Goal: Complete application form: Complete application form

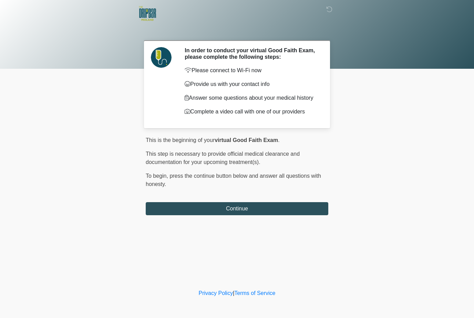
click at [217, 203] on div "This is the beginning of your virtual Good Faith Exam . ﻿﻿﻿﻿﻿﻿﻿﻿ This step is n…" at bounding box center [237, 175] width 182 height 79
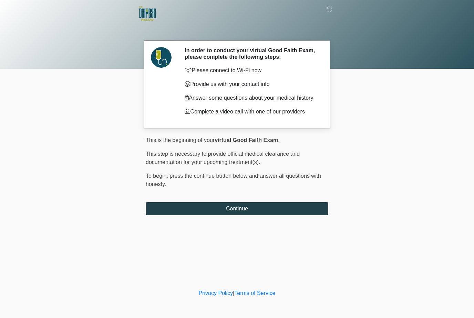
click at [273, 210] on button "Continue" at bounding box center [237, 208] width 182 height 13
click at [234, 212] on button "Continue" at bounding box center [237, 208] width 182 height 13
click at [230, 210] on button "Continue" at bounding box center [237, 208] width 182 height 13
click at [234, 213] on button "Continue" at bounding box center [237, 208] width 182 height 13
click at [228, 209] on button "Continue" at bounding box center [237, 208] width 182 height 13
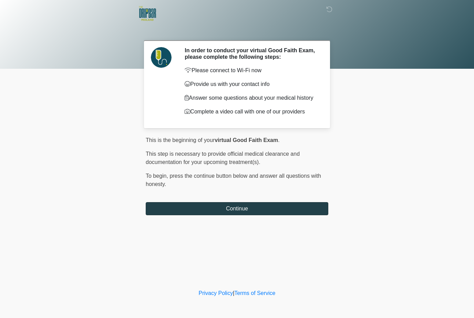
click at [230, 210] on button "Continue" at bounding box center [237, 208] width 182 height 13
click at [208, 215] on button "Continue" at bounding box center [237, 208] width 182 height 13
click at [230, 215] on button "Continue" at bounding box center [237, 208] width 182 height 13
click at [207, 209] on button "Continue" at bounding box center [237, 208] width 182 height 13
click at [221, 211] on button "Continue" at bounding box center [237, 208] width 182 height 13
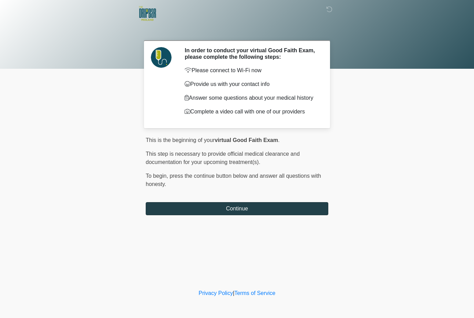
click at [251, 209] on button "Continue" at bounding box center [237, 208] width 182 height 13
click at [233, 211] on button "Continue" at bounding box center [237, 208] width 182 height 13
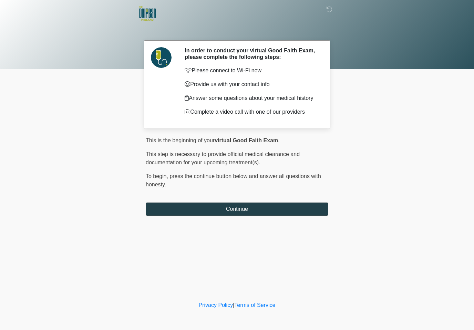
click at [244, 211] on button "Continue" at bounding box center [237, 208] width 182 height 13
click at [251, 213] on button "Continue" at bounding box center [237, 208] width 182 height 13
click at [255, 212] on button "Continue" at bounding box center [237, 208] width 182 height 13
click at [251, 207] on button "Continue" at bounding box center [237, 208] width 182 height 13
click at [246, 212] on button "Continue" at bounding box center [237, 208] width 182 height 13
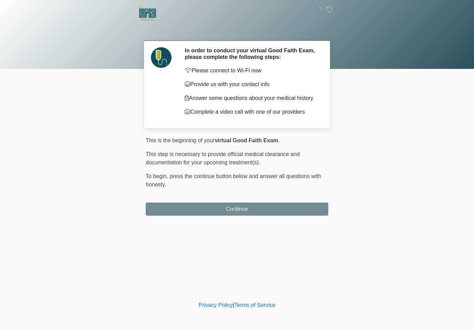
click at [246, 212] on button "Continue" at bounding box center [237, 208] width 182 height 13
click at [246, 210] on button "Continue" at bounding box center [237, 208] width 182 height 13
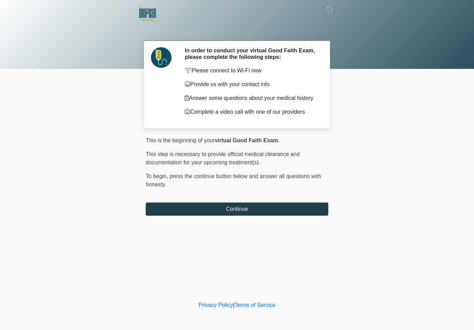
click at [246, 210] on button "Continue" at bounding box center [237, 208] width 182 height 13
click at [250, 207] on button "Continue" at bounding box center [237, 208] width 182 height 13
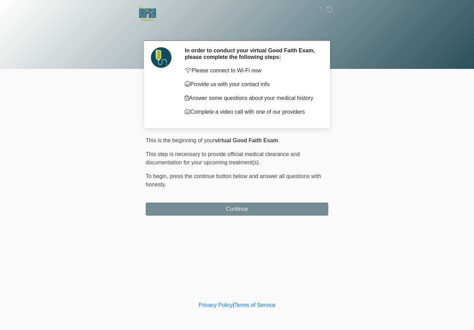
click at [250, 207] on button "Continue" at bounding box center [237, 208] width 182 height 13
click at [246, 211] on button "Continue" at bounding box center [237, 208] width 182 height 13
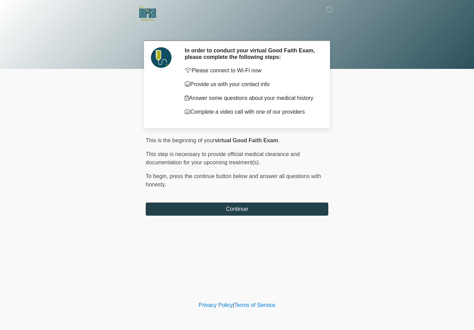
click at [246, 211] on button "Continue" at bounding box center [237, 208] width 182 height 13
click at [245, 213] on button "Continue" at bounding box center [237, 208] width 182 height 13
click at [245, 210] on button "Continue" at bounding box center [237, 208] width 182 height 13
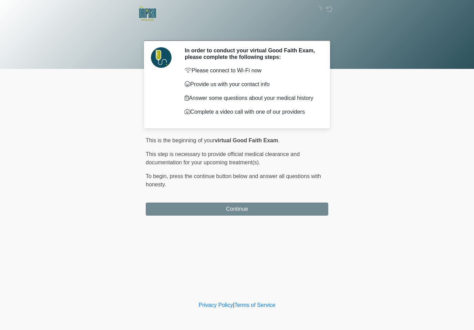
click at [245, 210] on button "Continue" at bounding box center [237, 208] width 182 height 13
click at [246, 210] on button "Continue" at bounding box center [237, 208] width 182 height 13
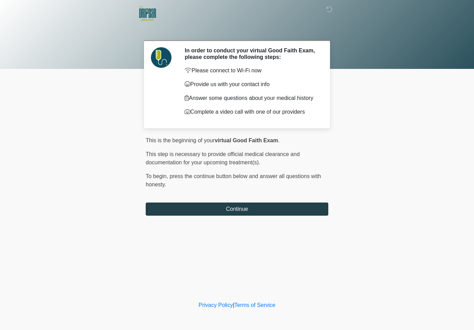
click at [246, 210] on button "Continue" at bounding box center [237, 208] width 182 height 13
click at [246, 209] on button "Continue" at bounding box center [237, 208] width 182 height 13
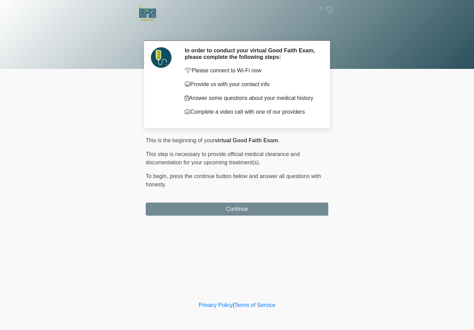
click at [246, 209] on button "Continue" at bounding box center [237, 208] width 182 height 13
click at [247, 208] on button "Continue" at bounding box center [237, 208] width 182 height 13
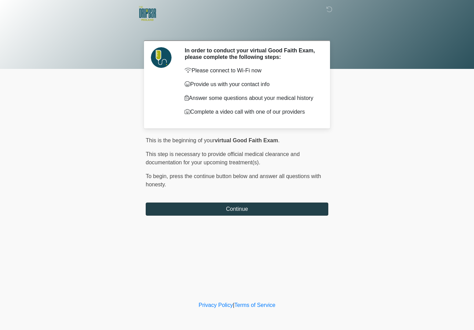
click at [245, 209] on button "Continue" at bounding box center [237, 208] width 182 height 13
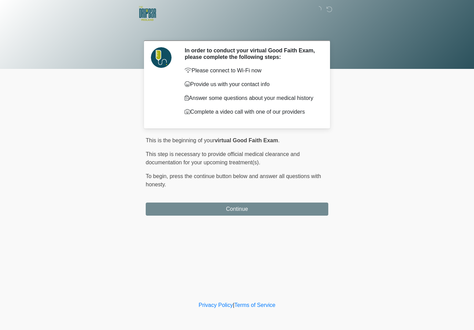
click at [248, 209] on button "Continue" at bounding box center [237, 208] width 182 height 13
click at [247, 211] on button "Continue" at bounding box center [237, 208] width 182 height 13
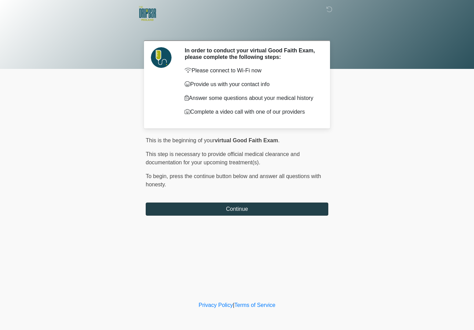
click at [247, 211] on button "Continue" at bounding box center [237, 208] width 182 height 13
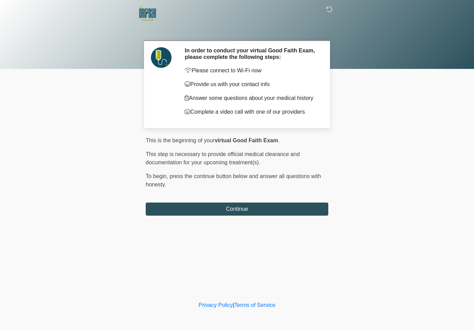
click at [329, 10] on icon at bounding box center [329, 9] width 6 height 6
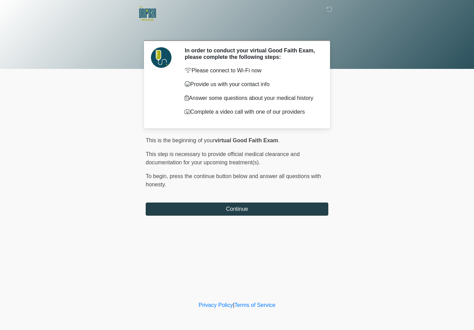
click at [250, 212] on button "Continue" at bounding box center [237, 208] width 182 height 13
click at [263, 210] on button "Continue" at bounding box center [237, 208] width 182 height 13
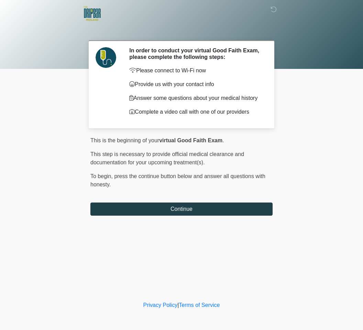
click at [141, 215] on button "Continue" at bounding box center [182, 208] width 182 height 13
click at [155, 209] on button "Continue" at bounding box center [182, 208] width 182 height 13
click at [154, 209] on button "Continue" at bounding box center [182, 208] width 182 height 13
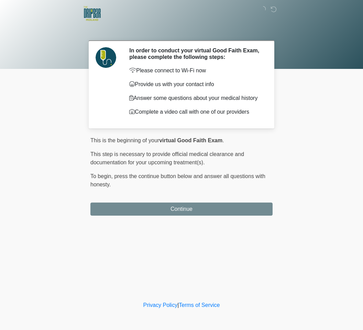
click at [157, 209] on button "Continue" at bounding box center [182, 208] width 182 height 13
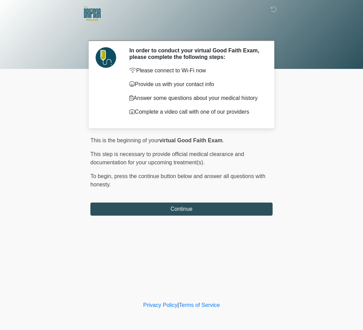
click at [34, 55] on div at bounding box center [181, 34] width 363 height 69
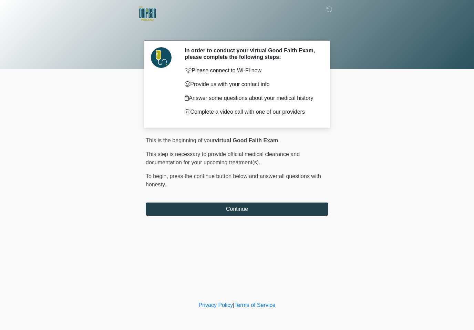
click at [257, 208] on button "Continue" at bounding box center [237, 208] width 182 height 13
click at [292, 211] on button "Continue" at bounding box center [237, 208] width 182 height 13
click at [193, 205] on button "Continue" at bounding box center [237, 208] width 182 height 13
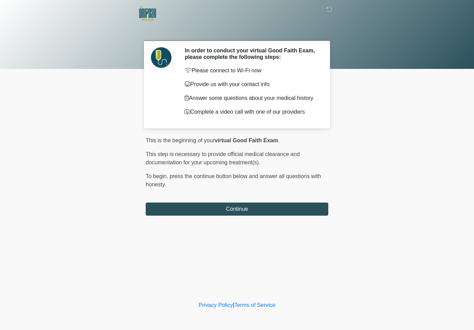
click at [204, 194] on div "This is the beginning of your virtual Good Faith Exam . ﻿﻿﻿﻿﻿﻿﻿﻿ This step is n…" at bounding box center [237, 165] width 182 height 58
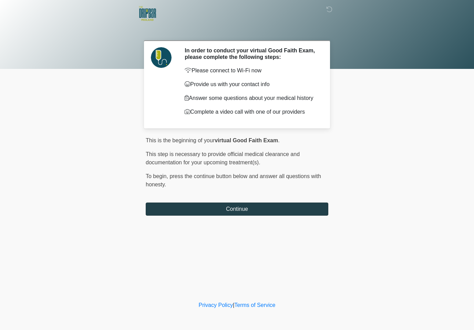
click at [198, 215] on button "Continue" at bounding box center [237, 208] width 182 height 13
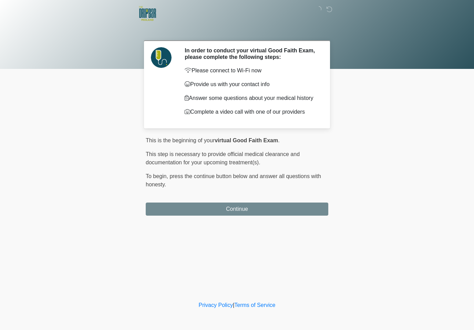
click at [188, 206] on button "Continue" at bounding box center [237, 208] width 182 height 13
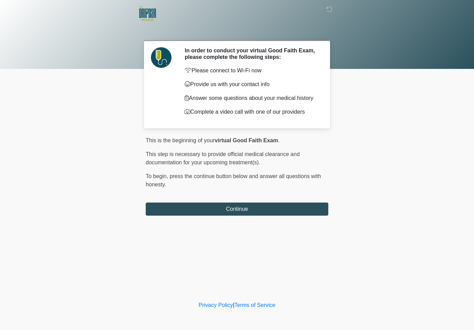
click at [171, 223] on div "‎ ‎ In order to conduct your virtual Good Faith Exam, please complete the follo…" at bounding box center [237, 150] width 207 height 286
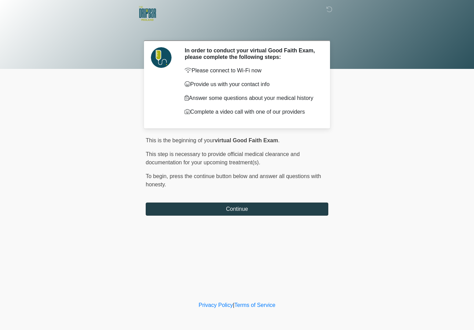
click at [172, 207] on button "Continue" at bounding box center [237, 208] width 182 height 13
click at [268, 211] on button "Continue" at bounding box center [237, 208] width 182 height 13
click at [235, 211] on button "Continue" at bounding box center [237, 208] width 182 height 13
click at [228, 214] on button "Continue" at bounding box center [237, 208] width 182 height 13
click at [215, 215] on button "Continue" at bounding box center [237, 208] width 182 height 13
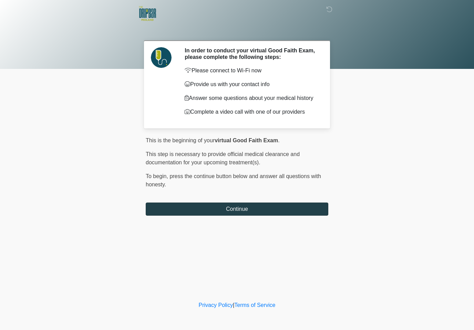
click at [240, 214] on button "Continue" at bounding box center [237, 208] width 182 height 13
click at [250, 210] on button "Continue" at bounding box center [237, 208] width 182 height 13
click at [246, 208] on button "Continue" at bounding box center [237, 208] width 182 height 13
click at [235, 210] on button "Continue" at bounding box center [237, 208] width 182 height 13
click at [308, 211] on button "Continue" at bounding box center [237, 208] width 182 height 13
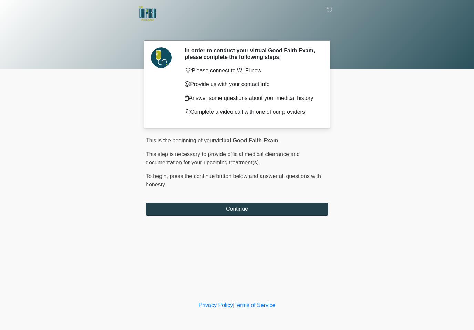
click at [310, 206] on button "Continue" at bounding box center [237, 208] width 182 height 13
click at [283, 206] on button "Continue" at bounding box center [237, 208] width 182 height 13
click at [286, 212] on button "Continue" at bounding box center [237, 208] width 182 height 13
click at [178, 212] on button "Continue" at bounding box center [237, 208] width 182 height 13
